Goal: Task Accomplishment & Management: Manage account settings

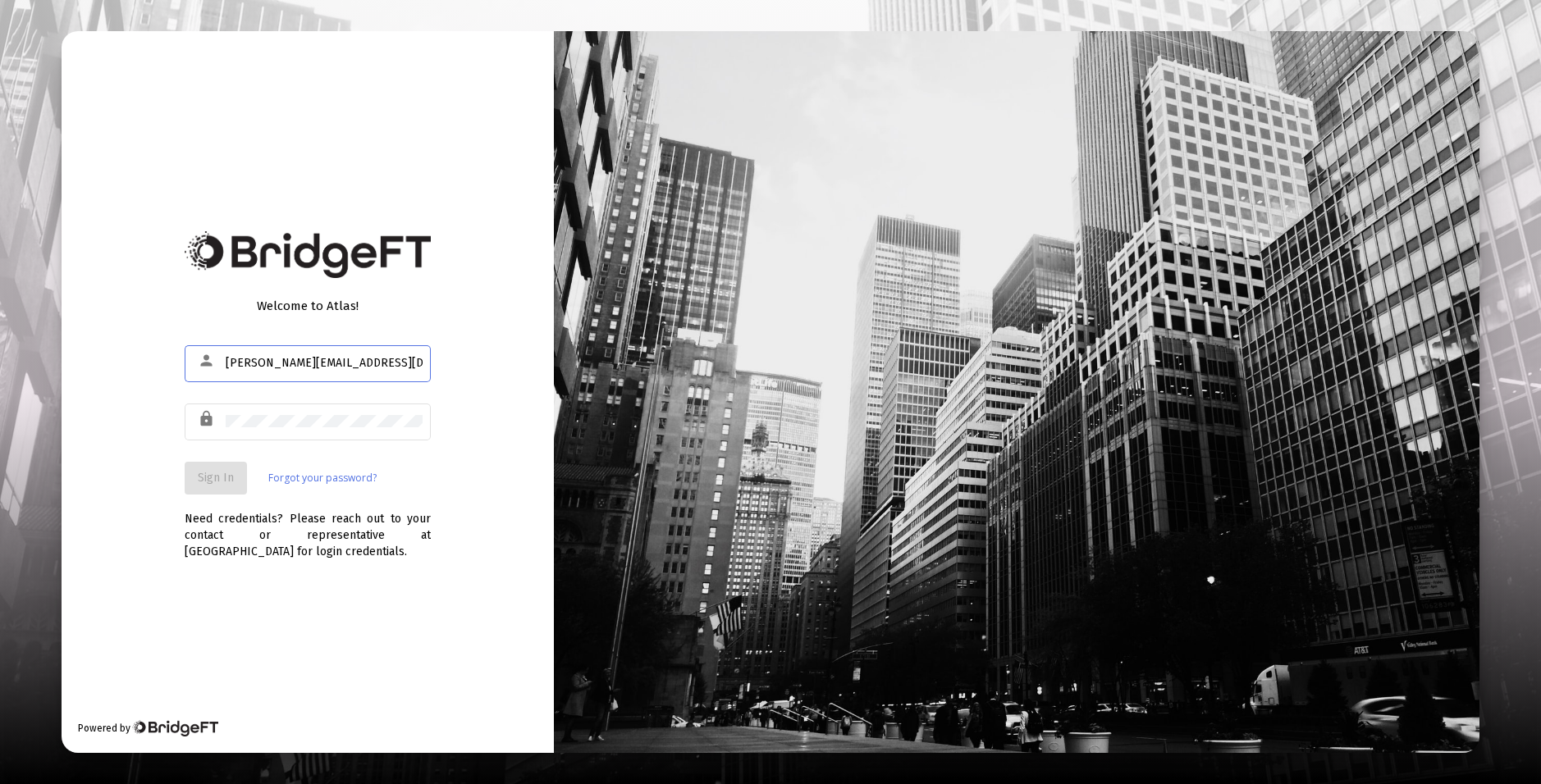
click at [342, 367] on input "[PERSON_NAME][EMAIL_ADDRESS][DOMAIN_NAME]" at bounding box center [324, 363] width 197 height 13
click at [342, 367] on input "[PERSON_NAME][EMAIL_ADDRESS][DOMAIN_NAME]" at bounding box center [324, 363] width 197 height 13
type input "[PERSON_NAME][EMAIL_ADDRESS][DOMAIN_NAME]"
click at [236, 468] on button "Sign In" at bounding box center [215, 478] width 62 height 33
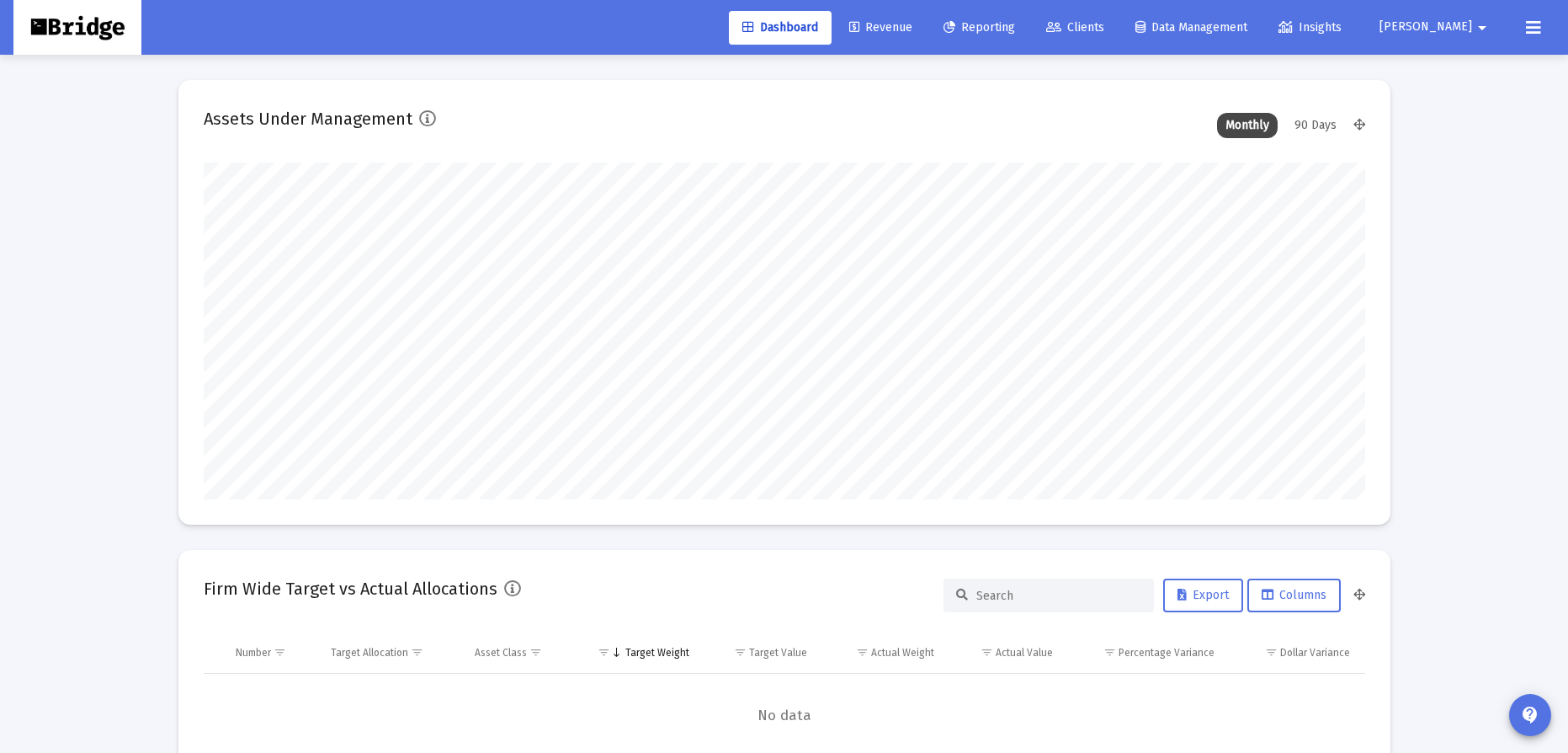
scroll to position [336, 1161]
type input "[DATE]"
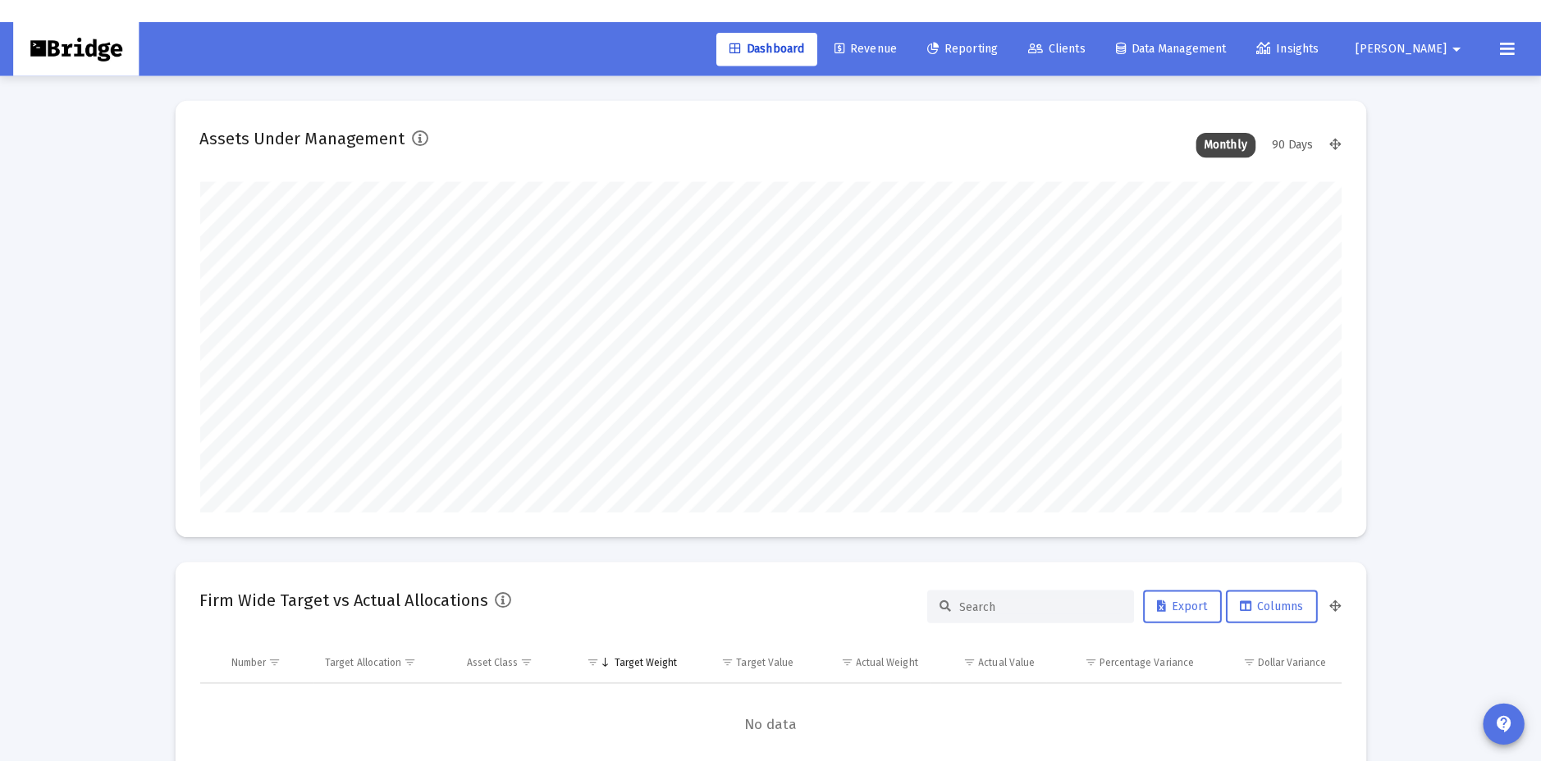
scroll to position [328, 529]
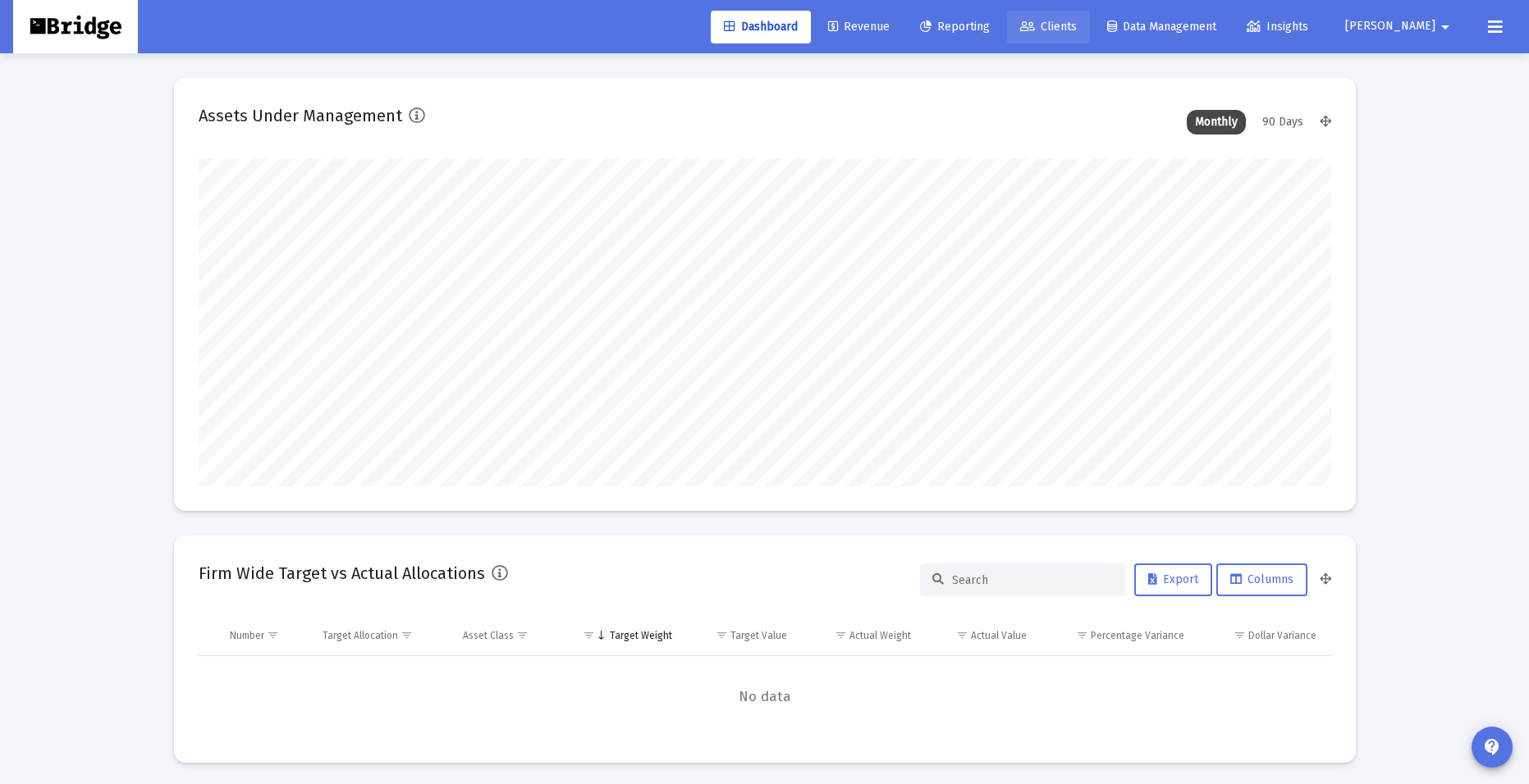
click at [1035, 24] on icon at bounding box center [1027, 26] width 15 height 11
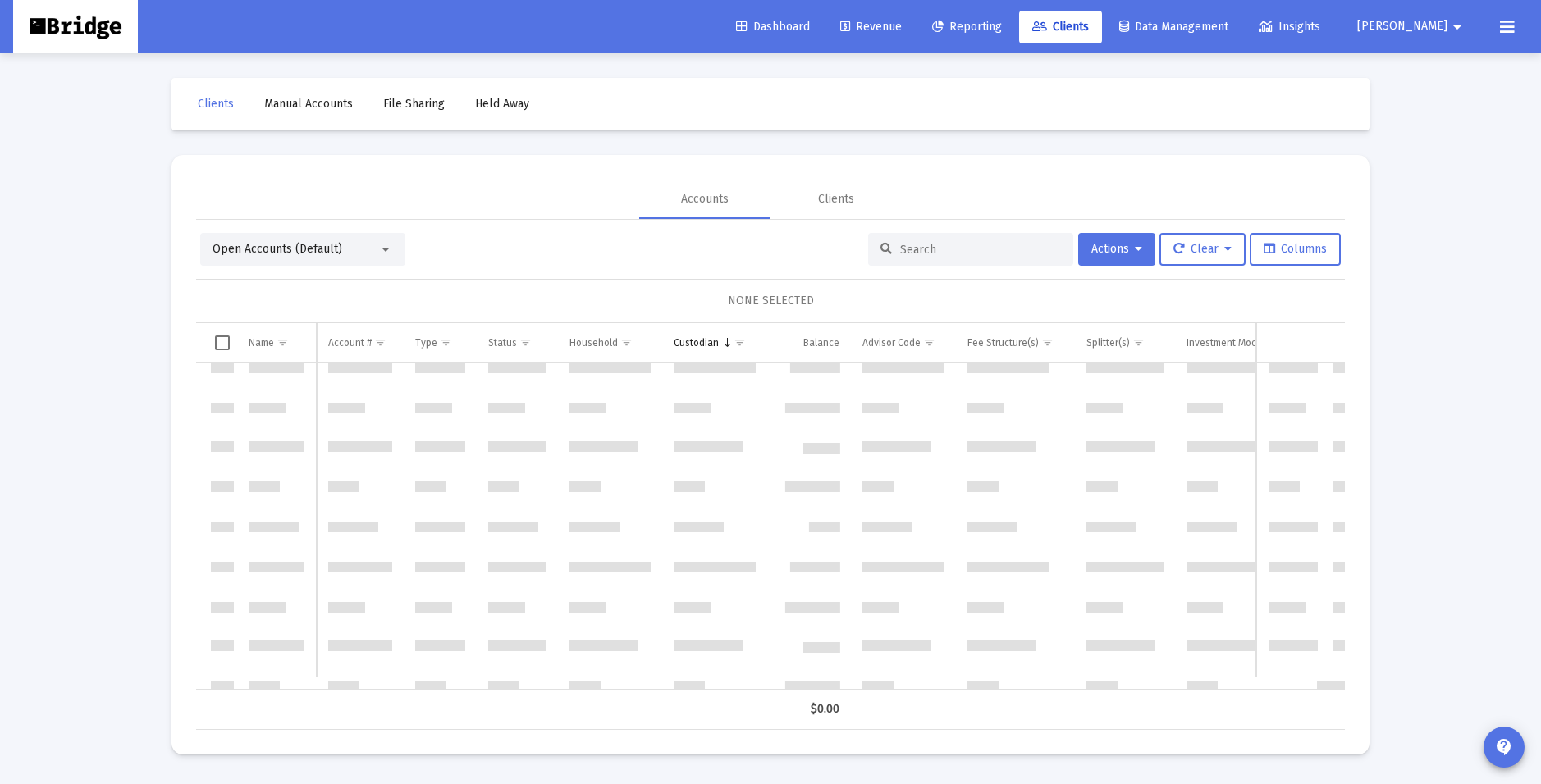
scroll to position [7139, 0]
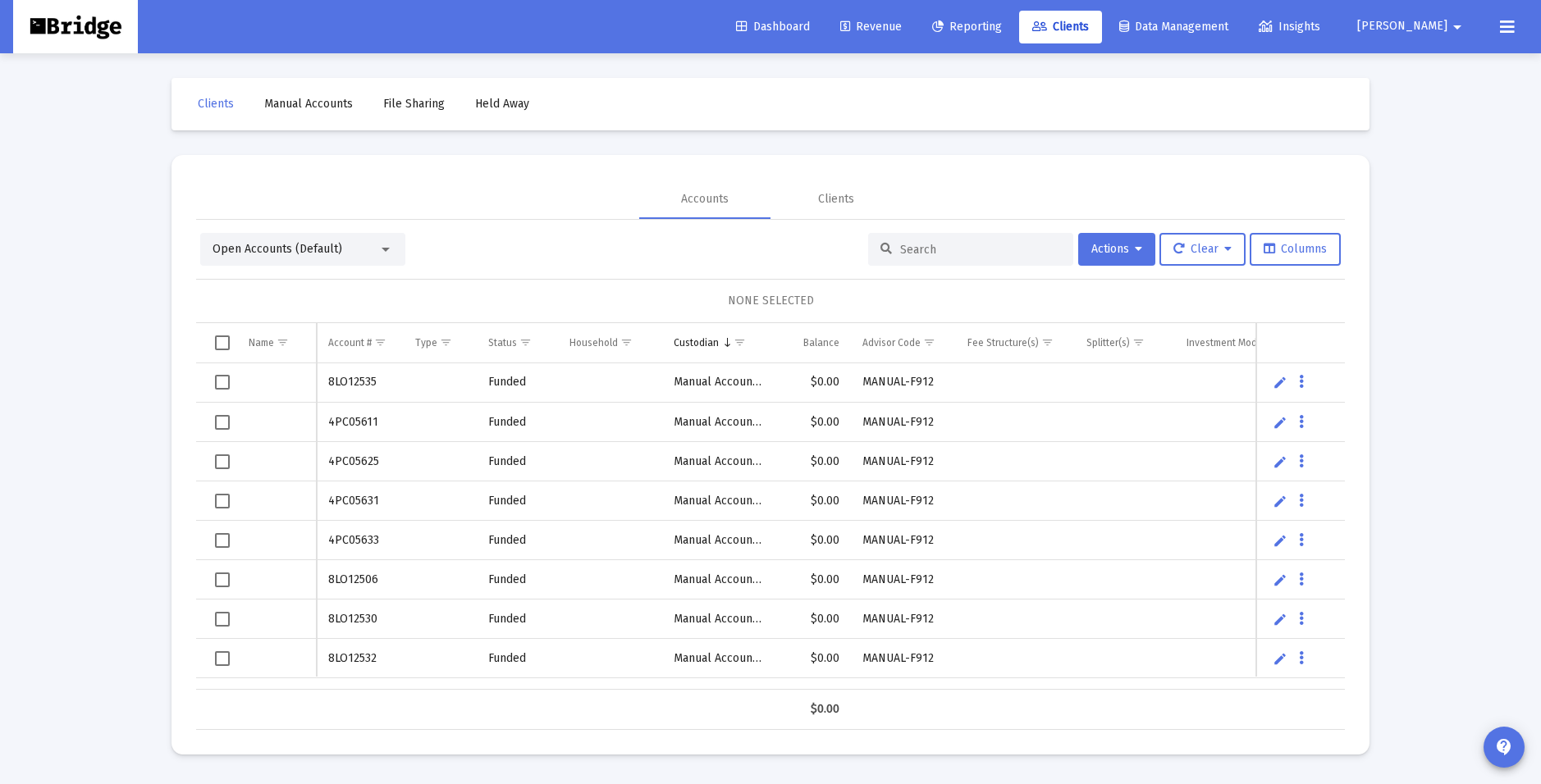
click at [1443, 18] on button "[PERSON_NAME]" at bounding box center [1413, 25] width 149 height 33
click at [1447, 114] on button "Logout" at bounding box center [1442, 109] width 98 height 40
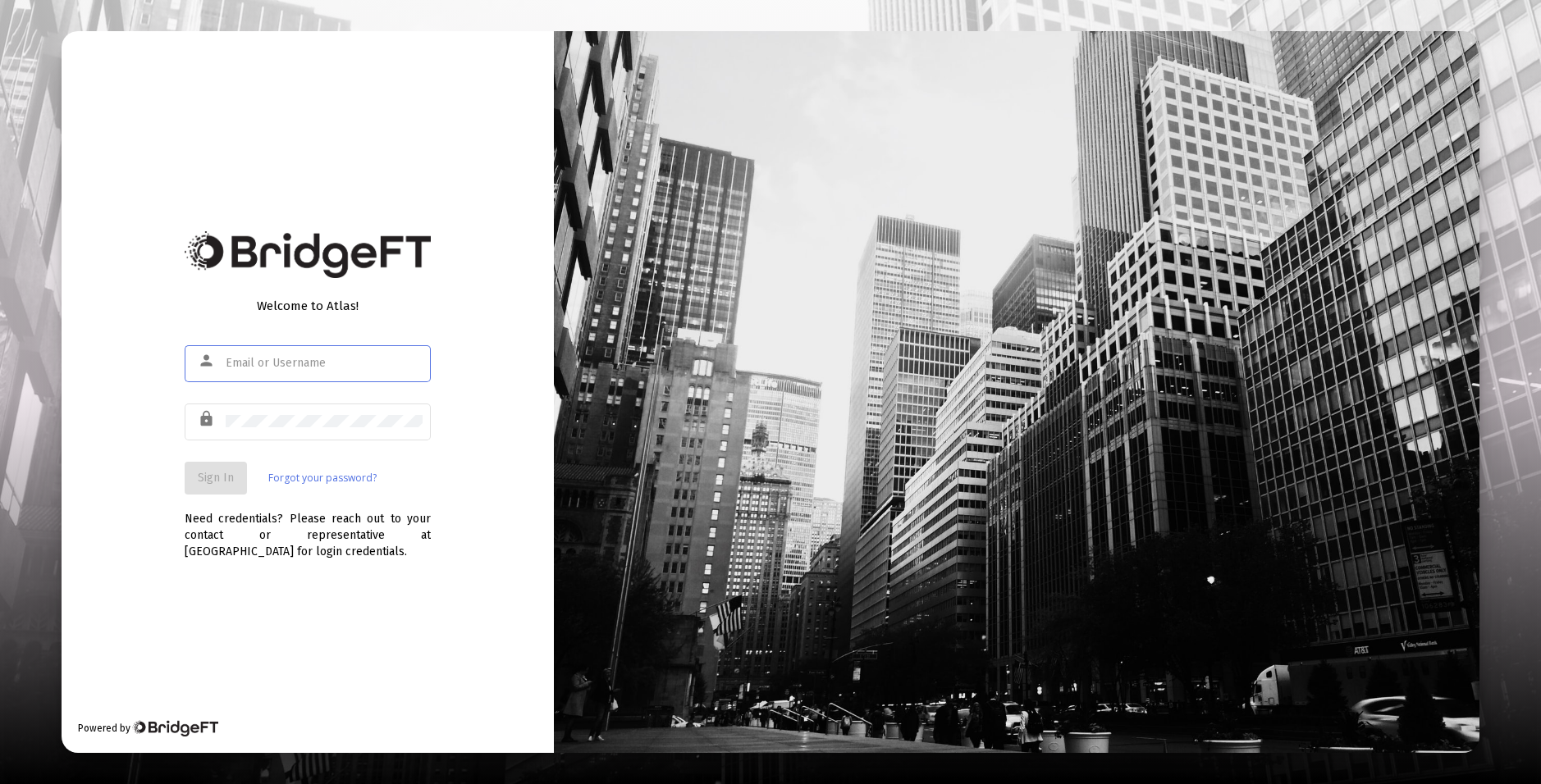
type input "[PERSON_NAME][EMAIL_ADDRESS][DOMAIN_NAME]"
click at [309, 367] on input "[PERSON_NAME][EMAIL_ADDRESS][DOMAIN_NAME]" at bounding box center [324, 363] width 197 height 13
